Goal: Task Accomplishment & Management: Manage account settings

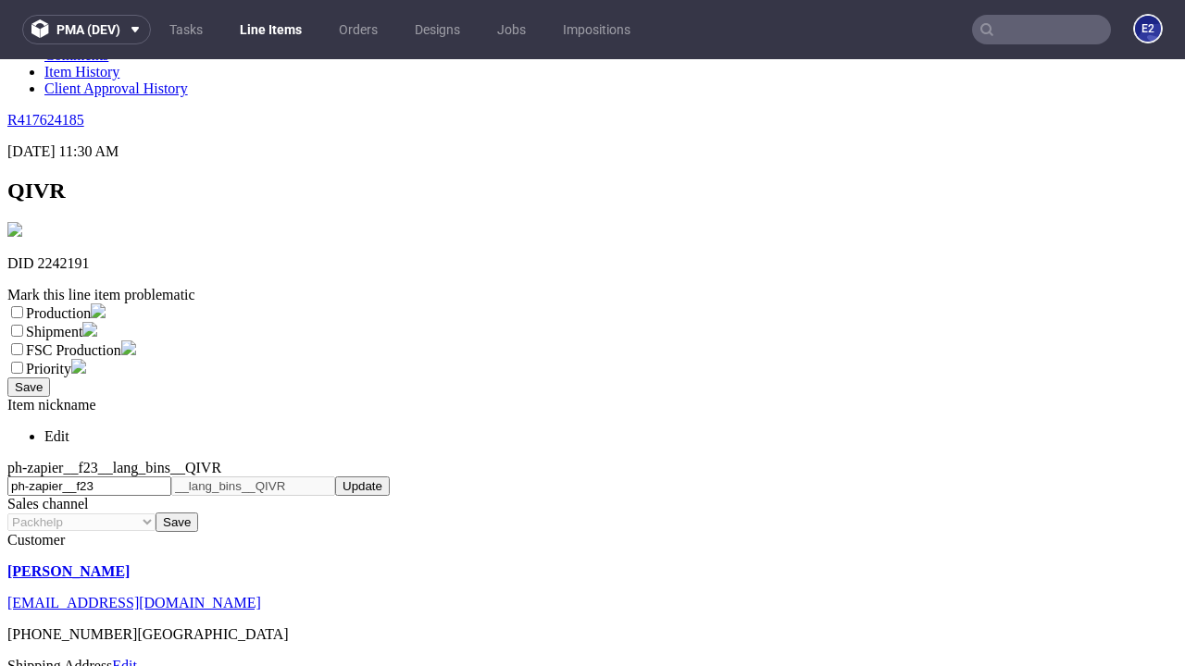
scroll to position [326, 0]
select select "dtp_ca_needed"
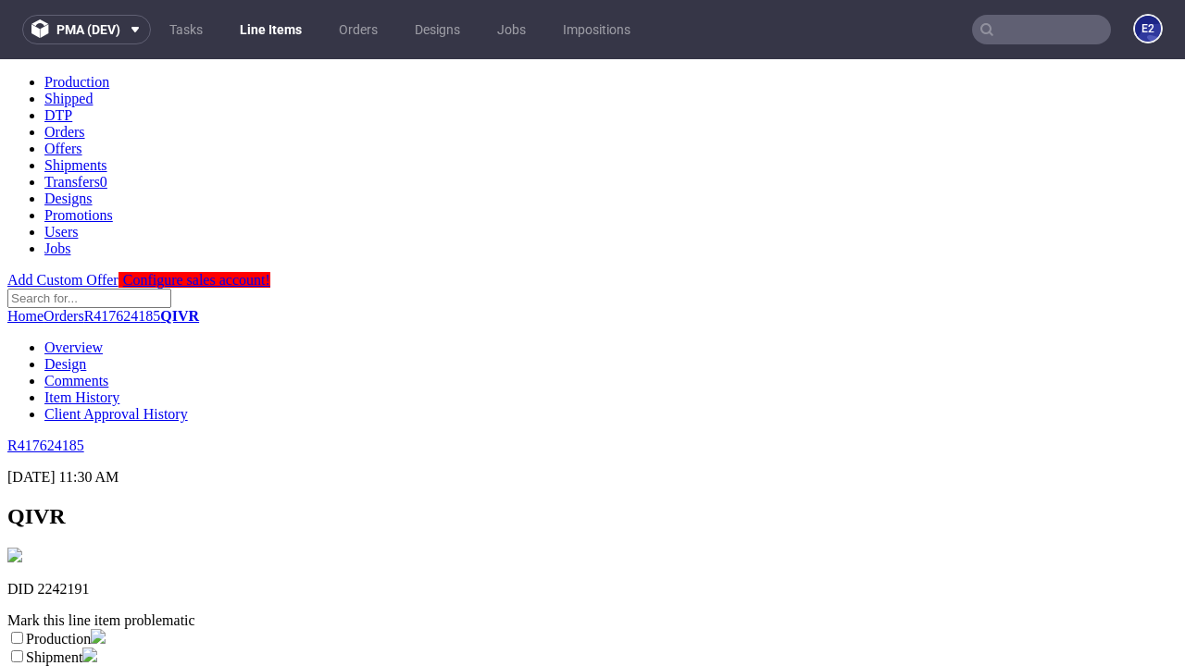
scroll to position [0, 0]
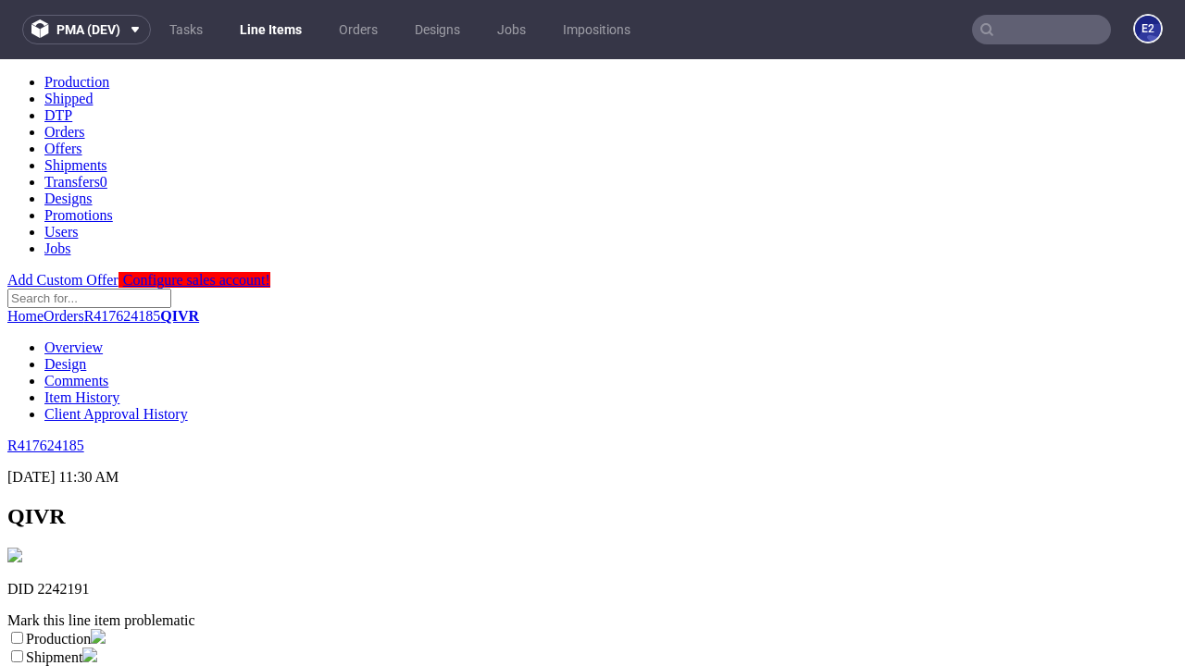
checkbox input "true"
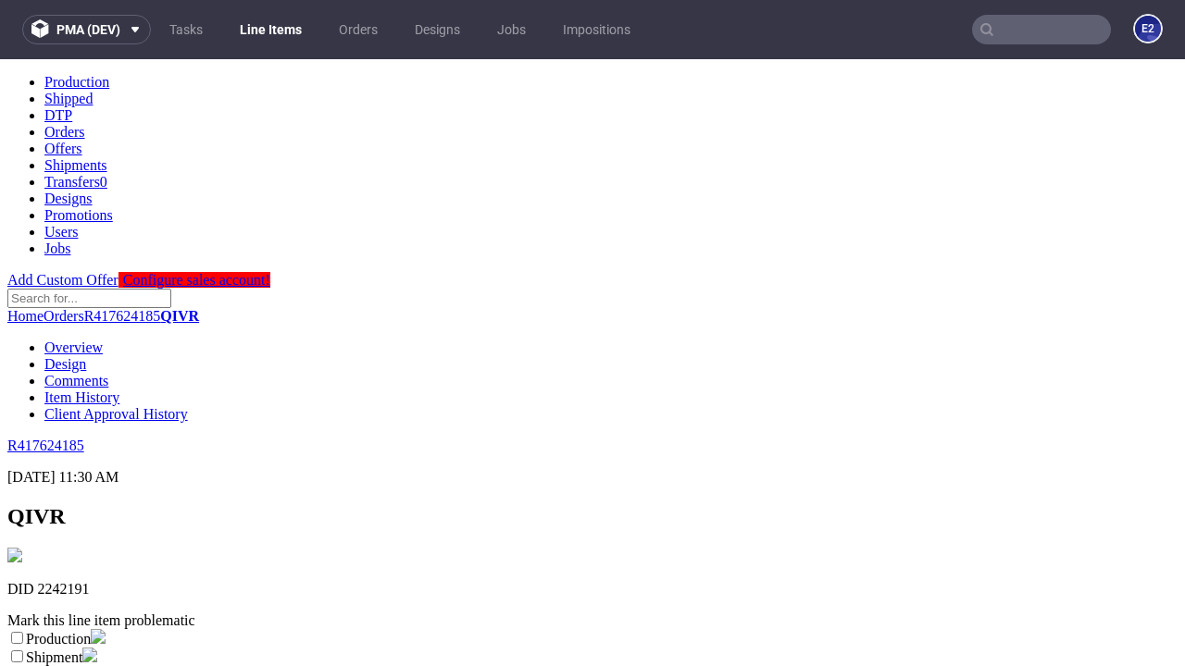
scroll to position [17, 0]
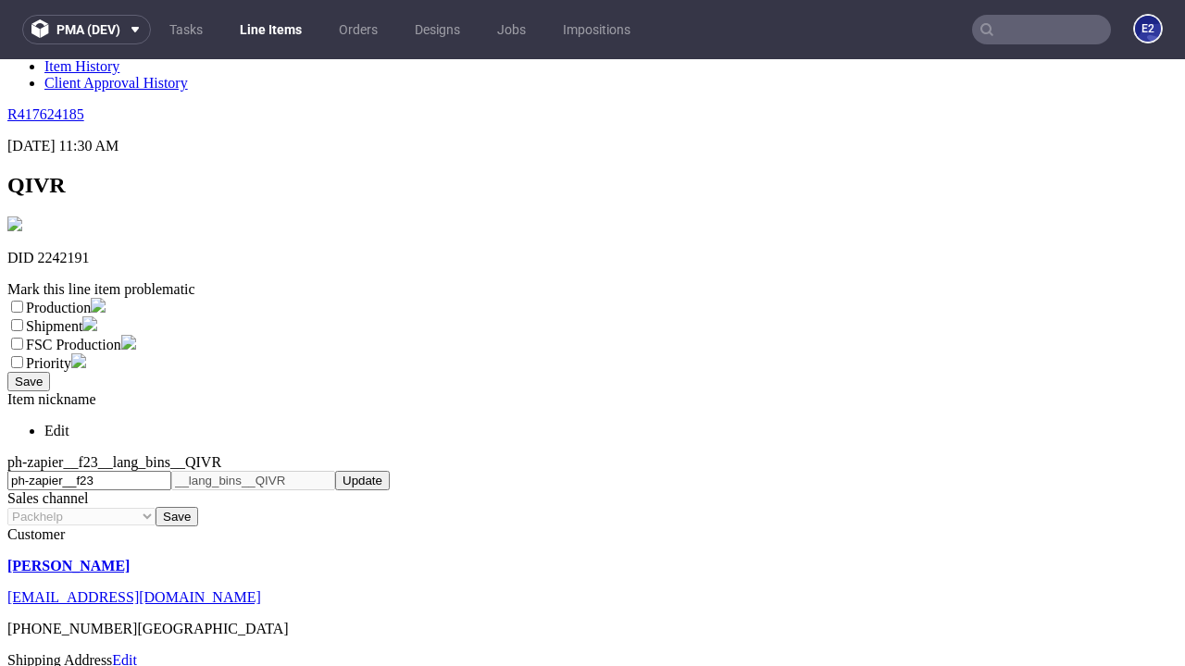
type textarea "test"
